Goal: Task Accomplishment & Management: Manage account settings

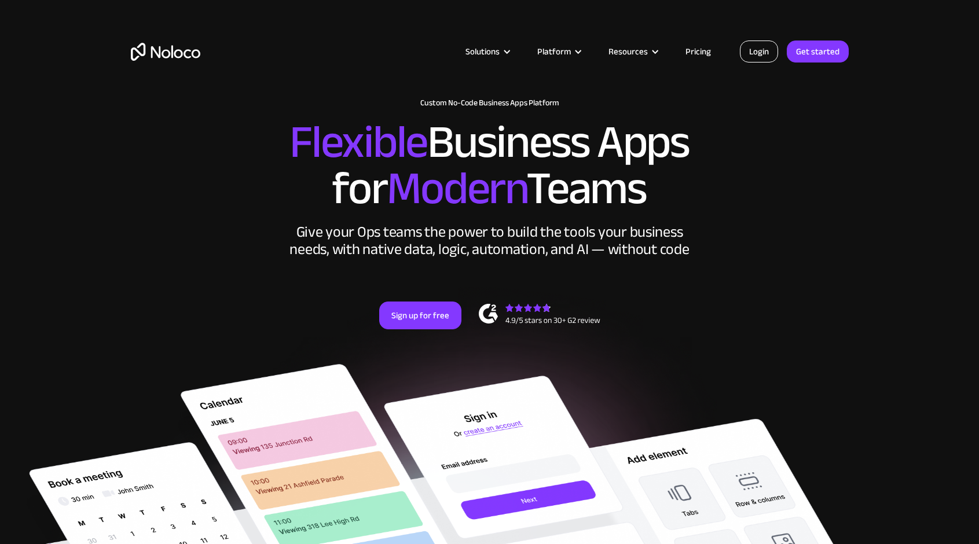
click at [748, 53] on link "Login" at bounding box center [759, 52] width 38 height 22
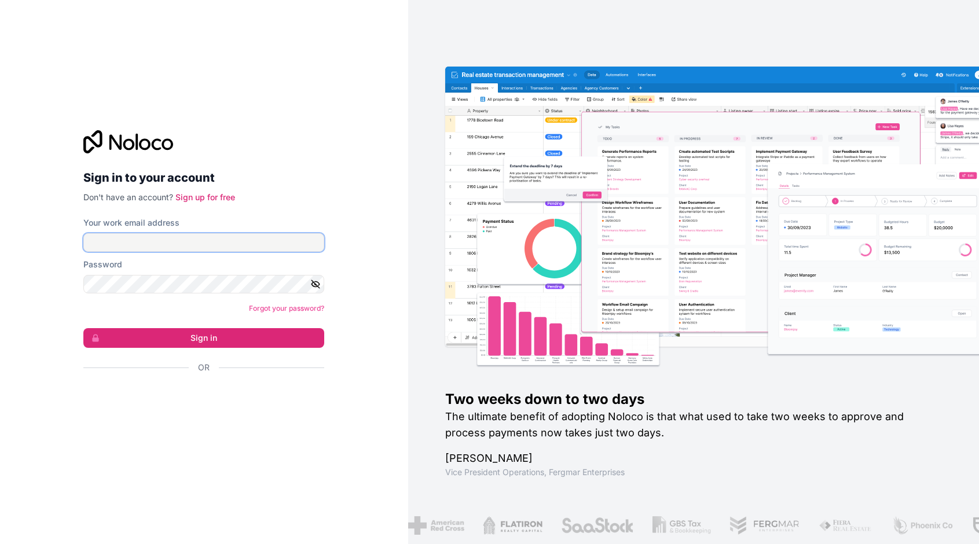
type input "[PERSON_NAME]"
click at [204, 338] on button "Sign in" at bounding box center [203, 338] width 241 height 20
click at [204, 399] on div "Sign in with Google. Opens in new tab" at bounding box center [199, 398] width 232 height 25
click at [341, 137] on div "Sign in to your account Don't have an account? Sign up for free Your work email…" at bounding box center [204, 272] width 408 height 544
click at [322, 139] on div at bounding box center [203, 141] width 241 height 23
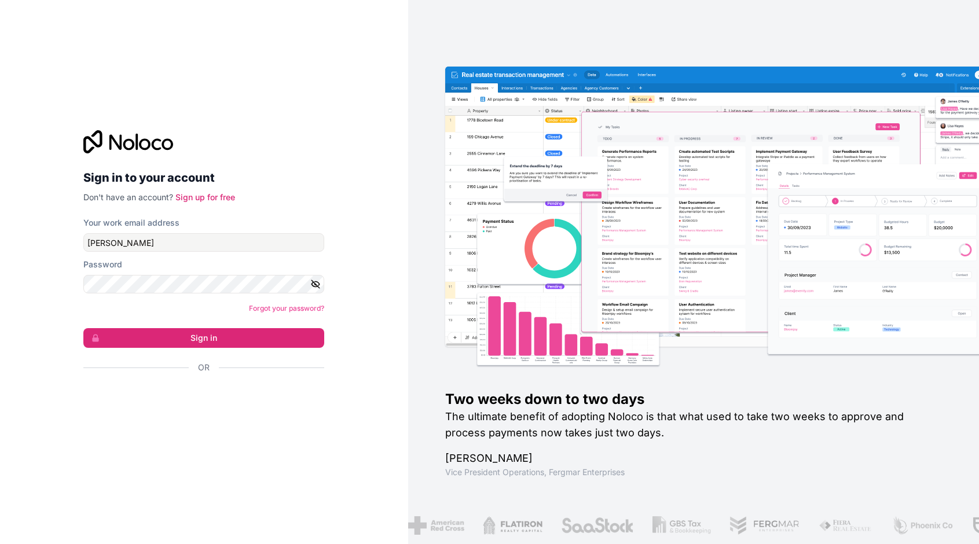
click at [183, 400] on div "Sign in with Google. Opens in new tab" at bounding box center [199, 398] width 232 height 25
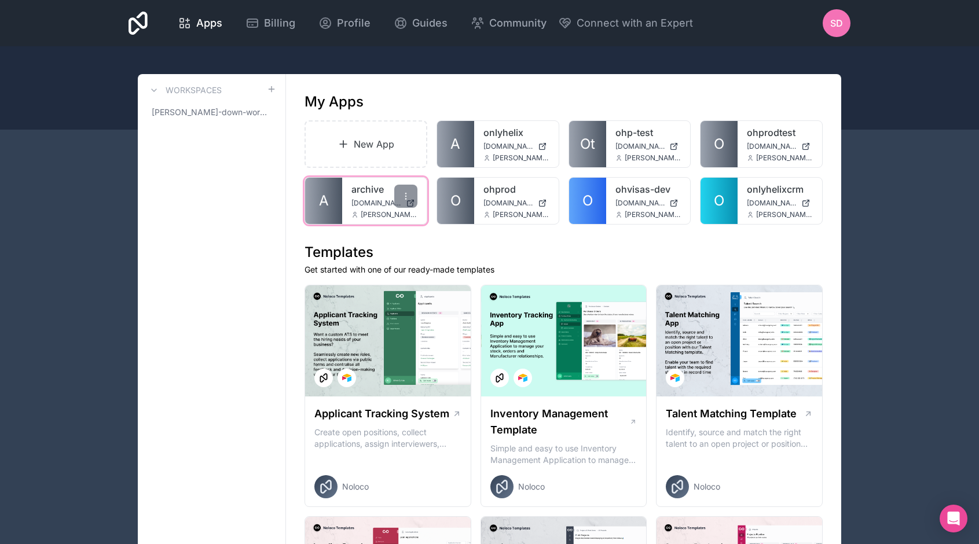
click at [358, 202] on span "[DOMAIN_NAME]" at bounding box center [377, 203] width 50 height 9
